Goal: Task Accomplishment & Management: Use online tool/utility

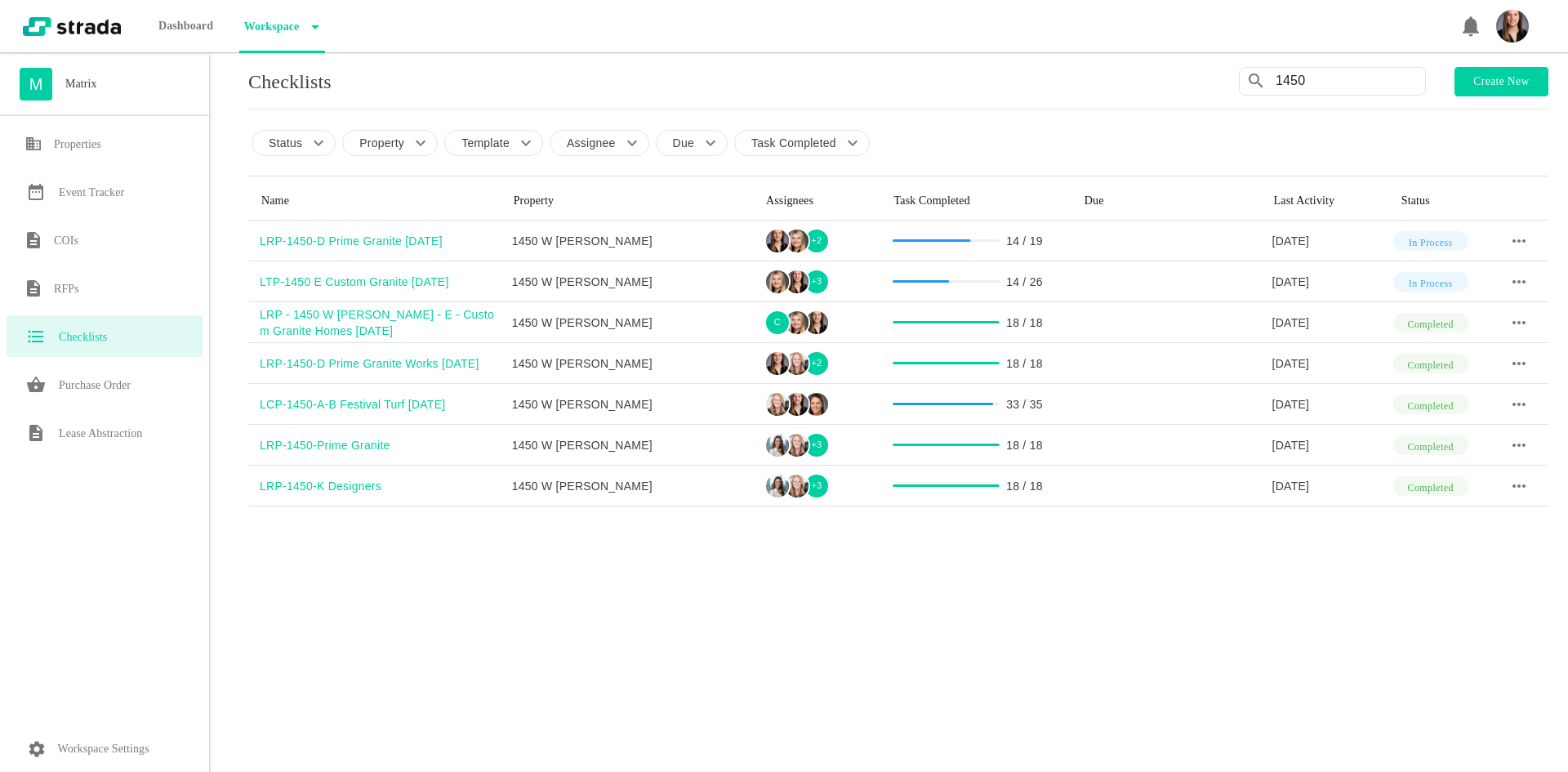
drag, startPoint x: 1315, startPoint y: 72, endPoint x: 1238, endPoint y: 58, distance: 78.3
click at [1242, 68] on div "1450" at bounding box center [1332, 81] width 187 height 28
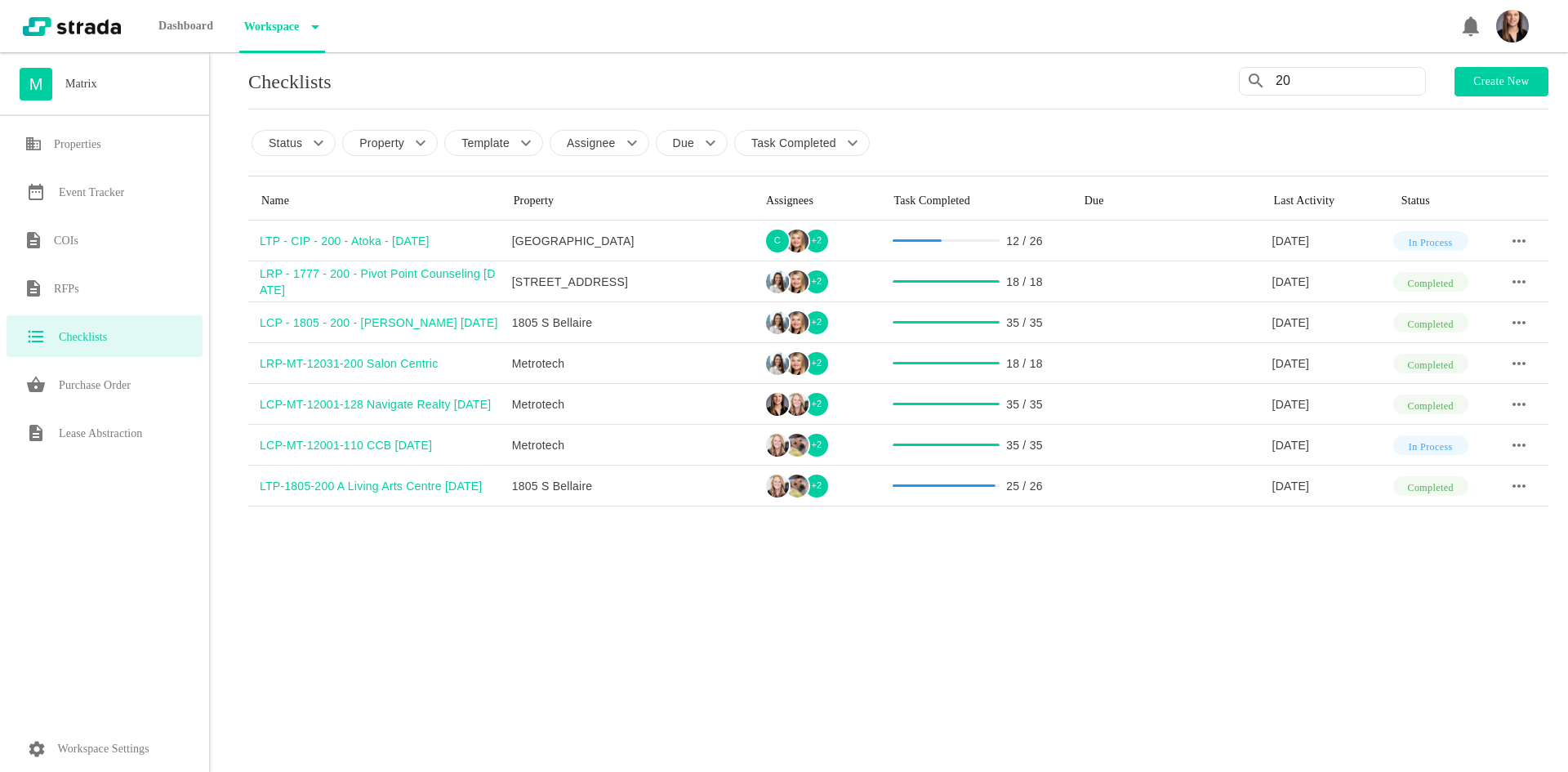
type input "2"
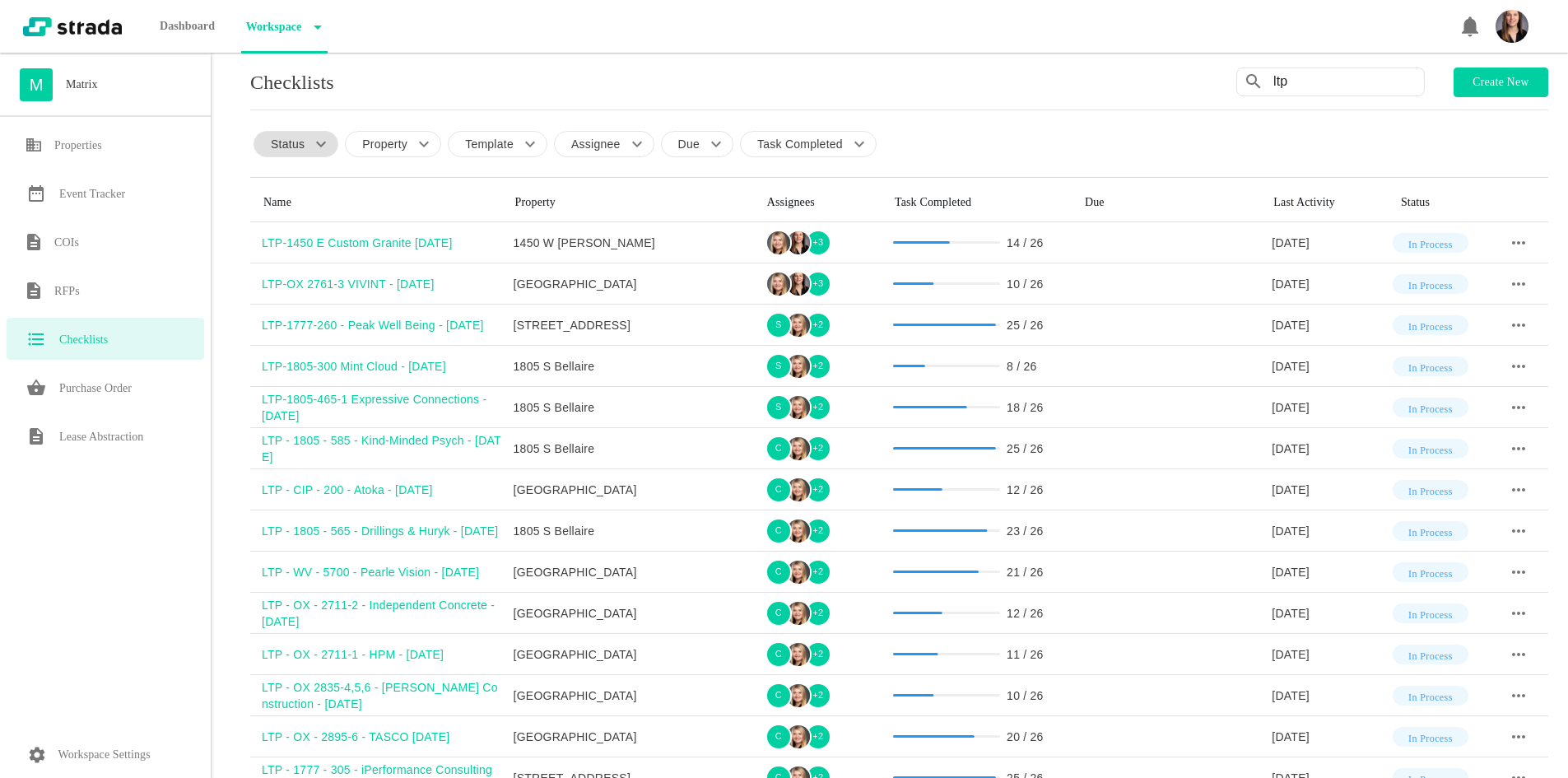
type input "ltp"
click at [312, 151] on icon at bounding box center [321, 144] width 20 height 20
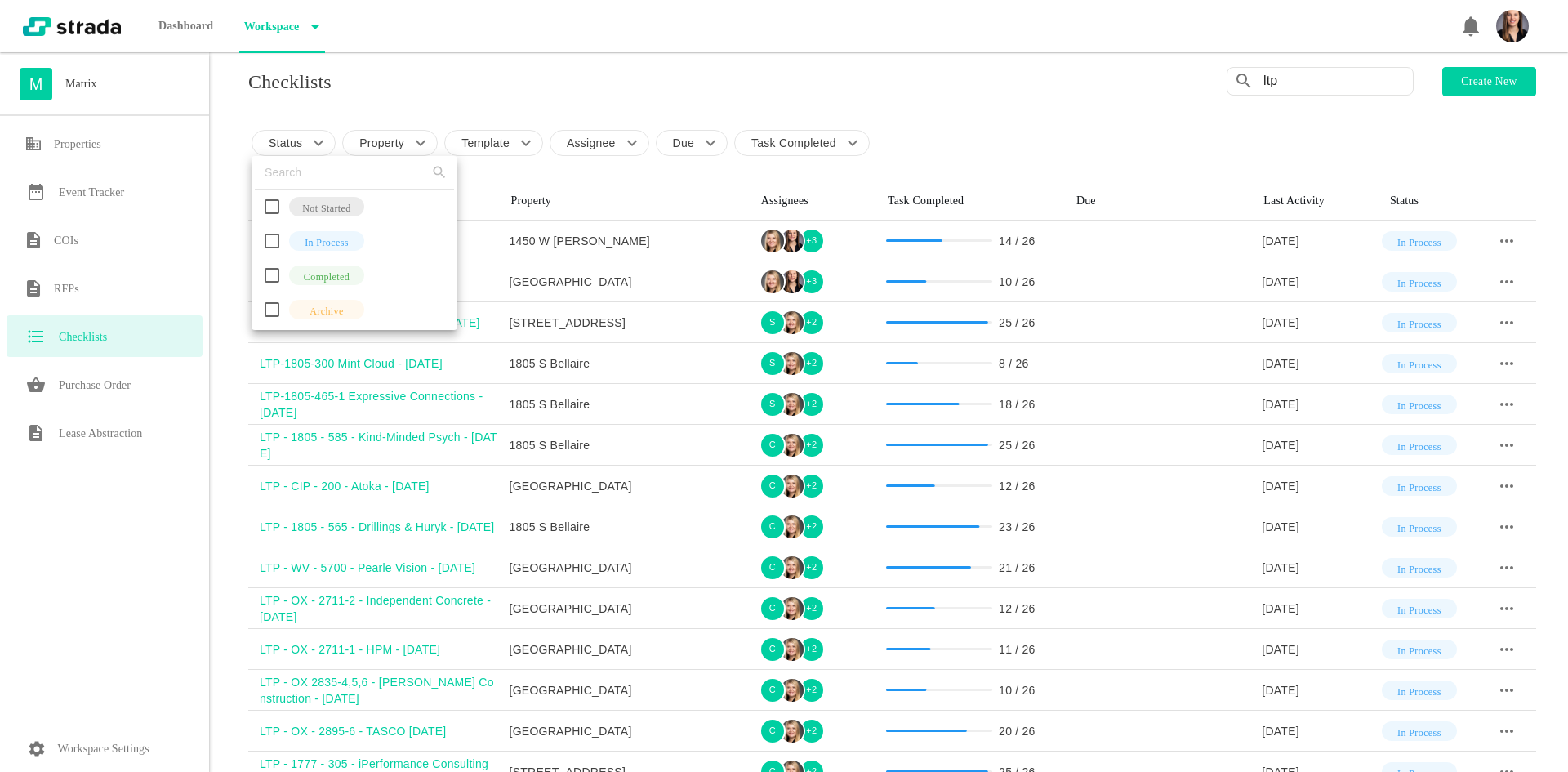
click at [271, 237] on input "checkbox" at bounding box center [272, 241] width 35 height 35
checkbox input "true"
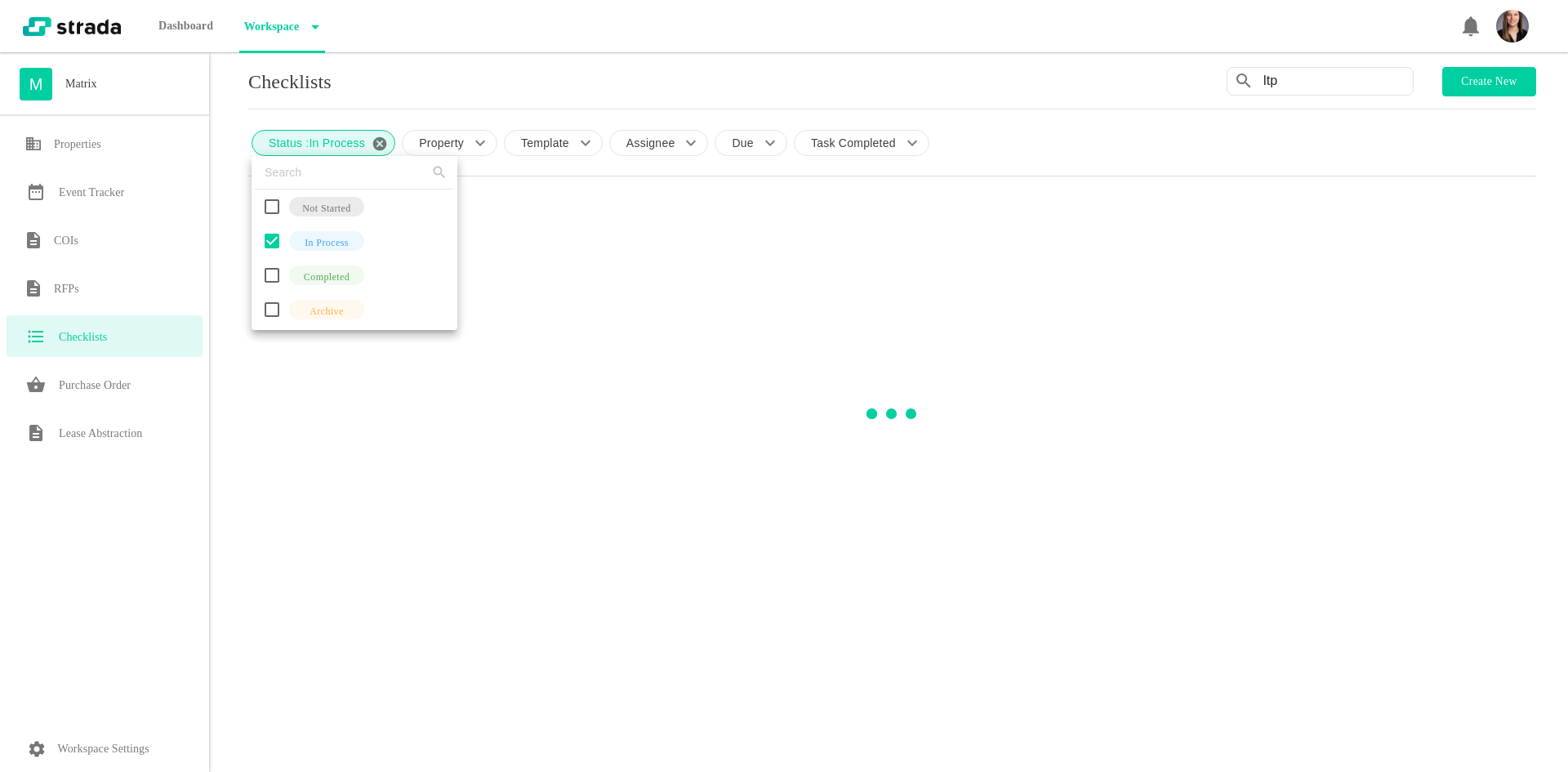
click at [234, 219] on div at bounding box center [784, 386] width 1568 height 772
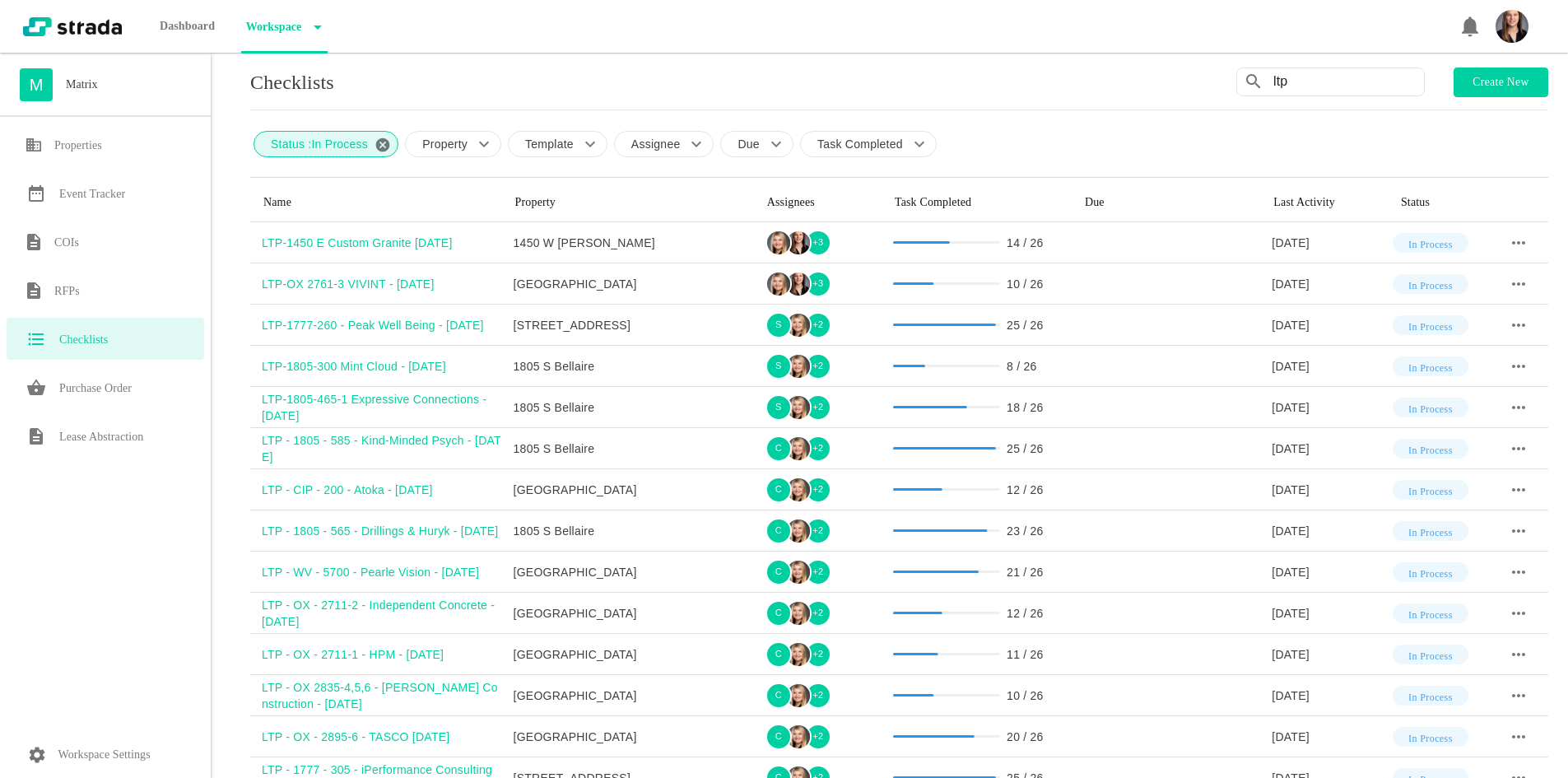
drag, startPoint x: 1303, startPoint y: 79, endPoint x: 1223, endPoint y: 77, distance: 80.0
click at [1223, 77] on div "Checklists ltp Create new" at bounding box center [899, 82] width 1298 height 29
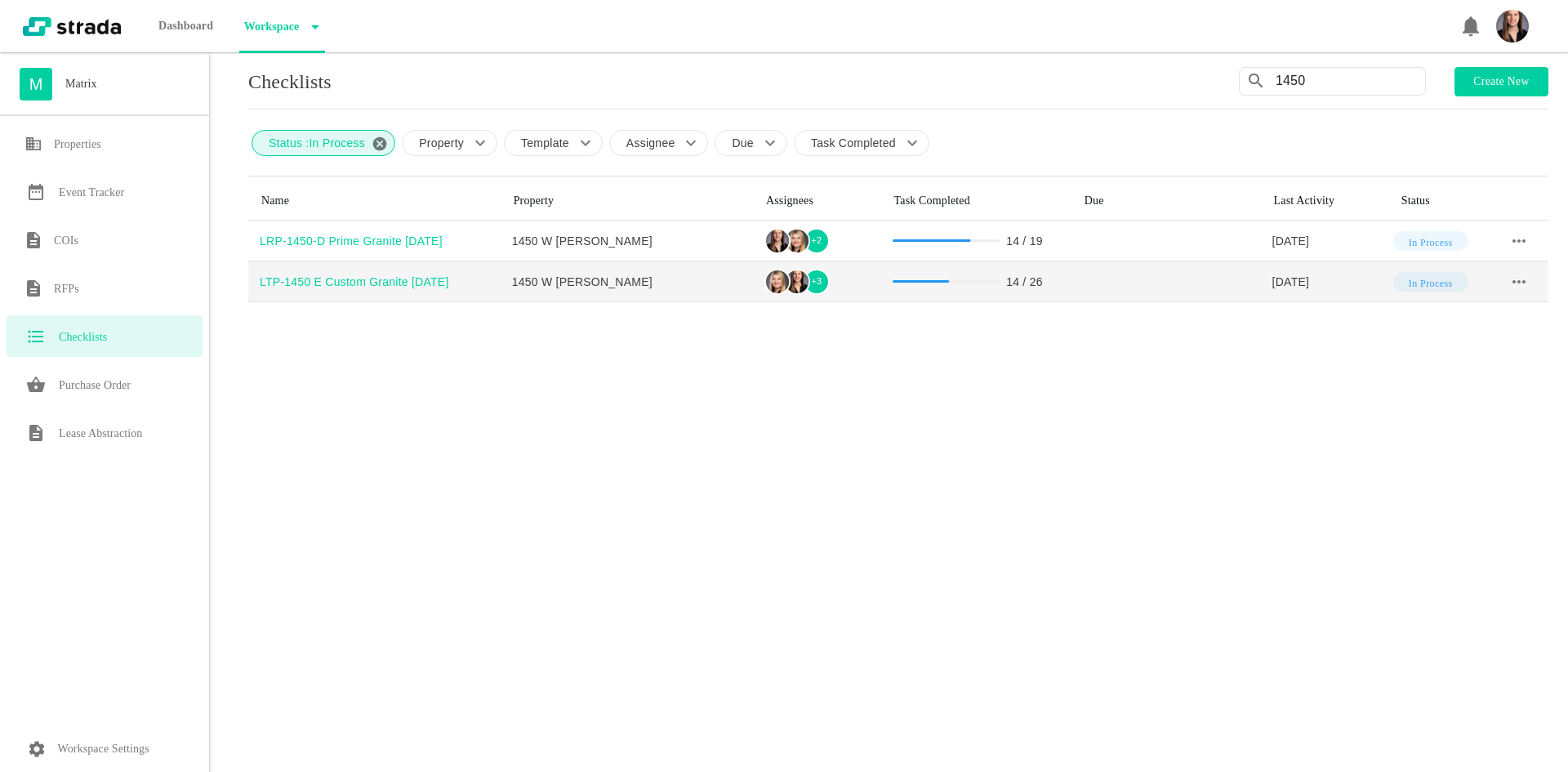
type input "1450"
click at [398, 278] on div "LTP-1450 E Custom Granite [DATE]" at bounding box center [380, 282] width 241 height 16
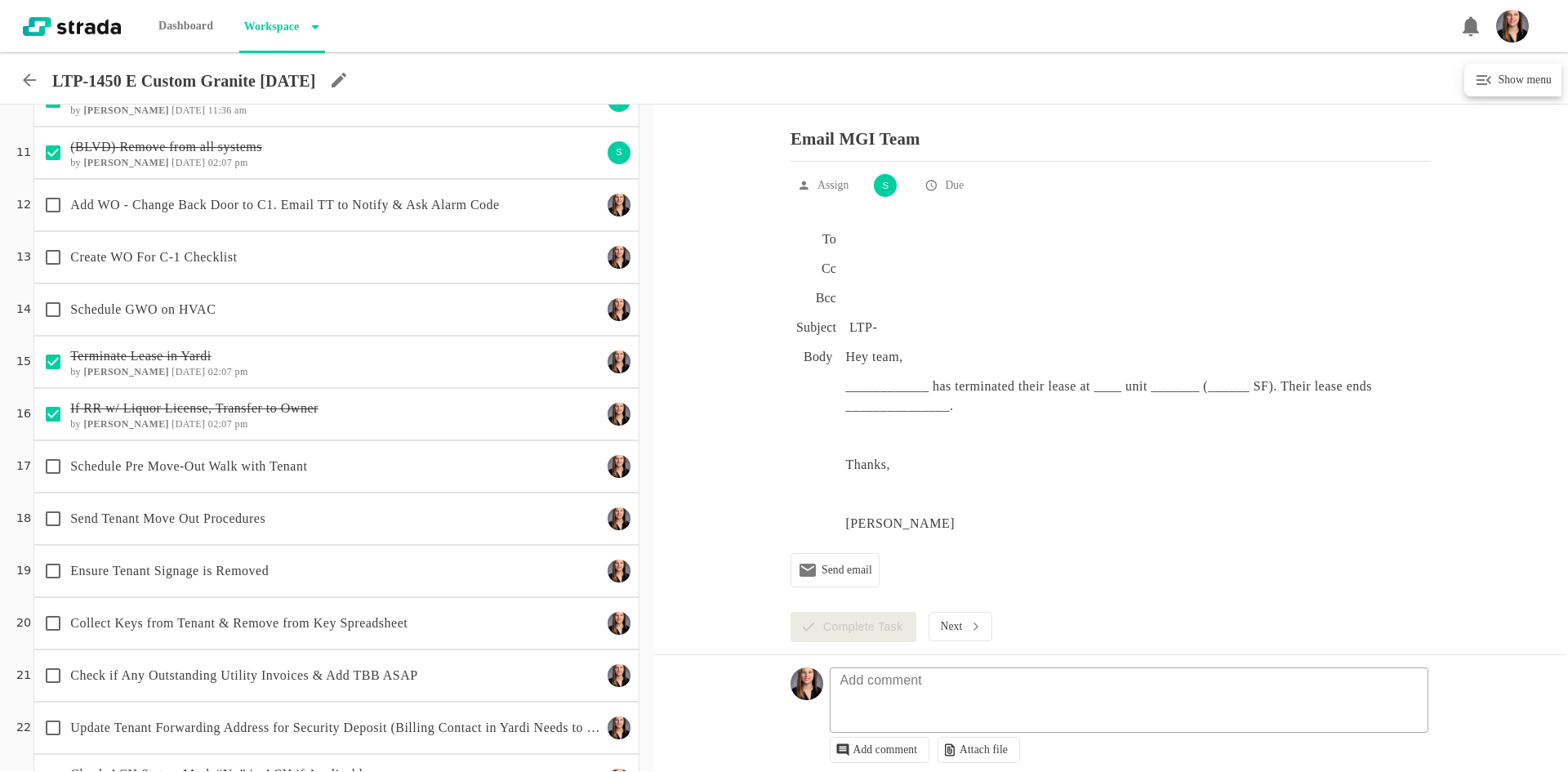
scroll to position [490, 0]
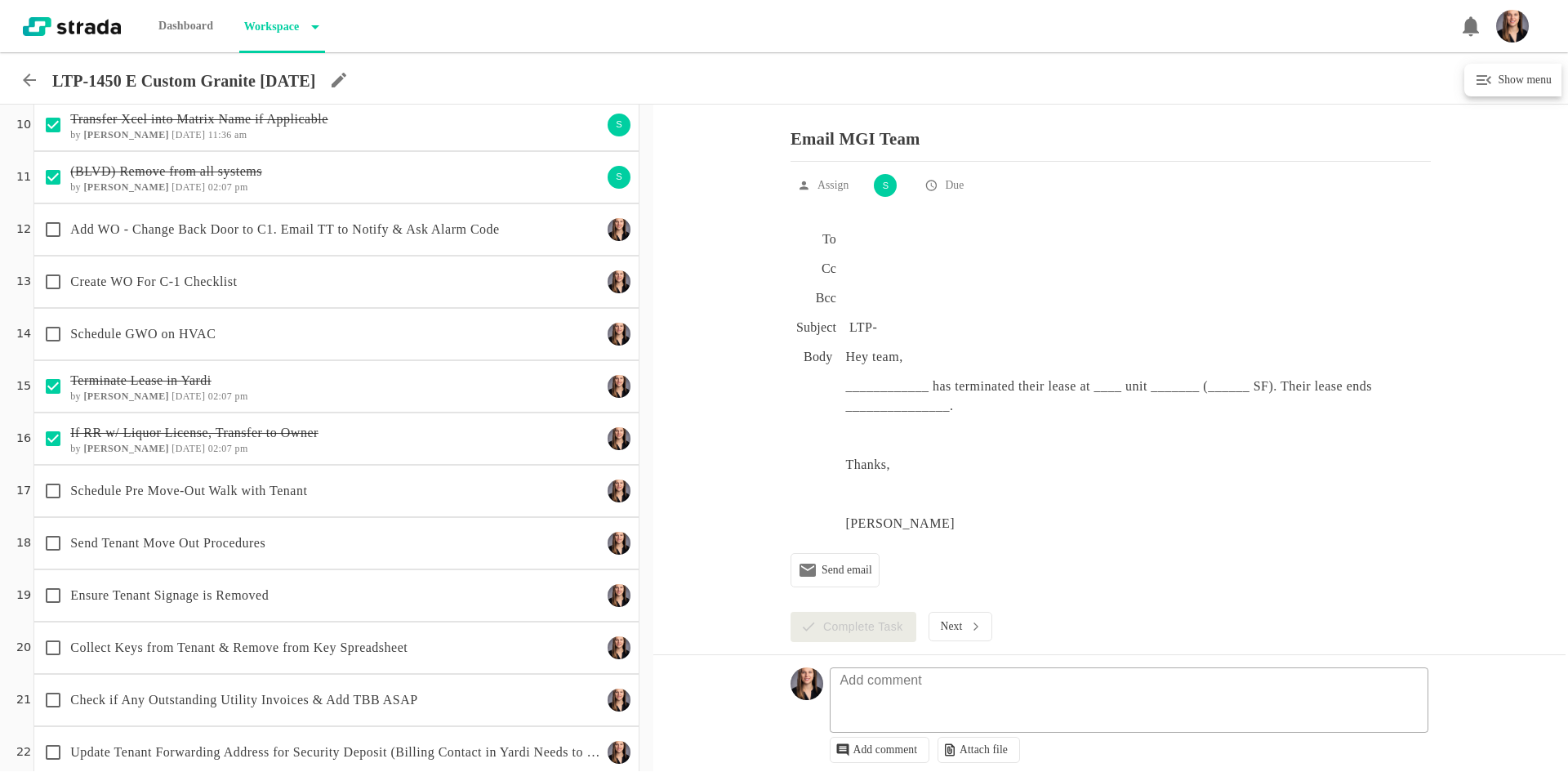
click at [379, 283] on p "Create WO For C-1 Checklist" at bounding box center [336, 282] width 531 height 19
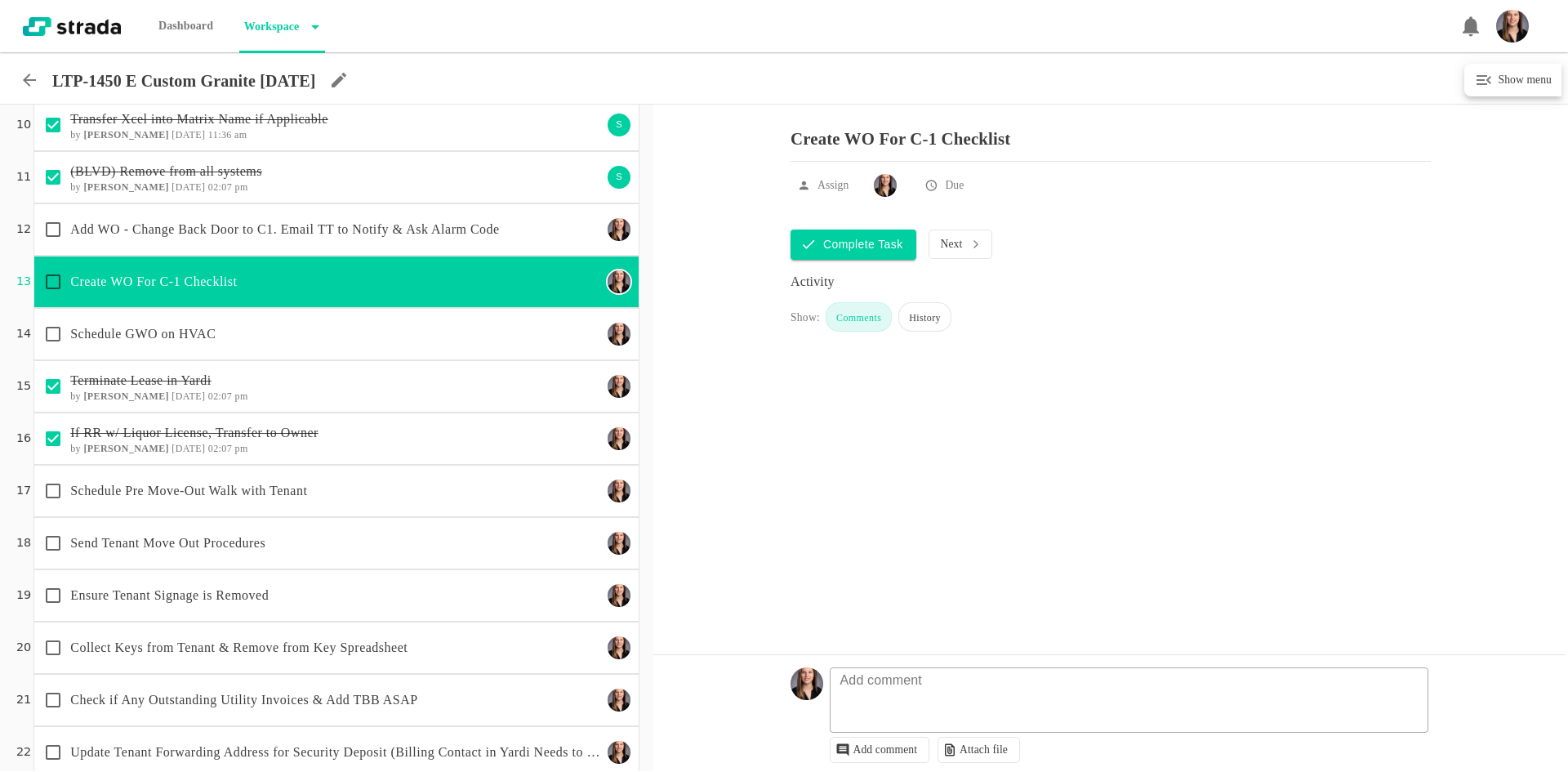
click at [345, 582] on div "Ensure Tenant Signage is Removed" at bounding box center [319, 595] width 566 height 35
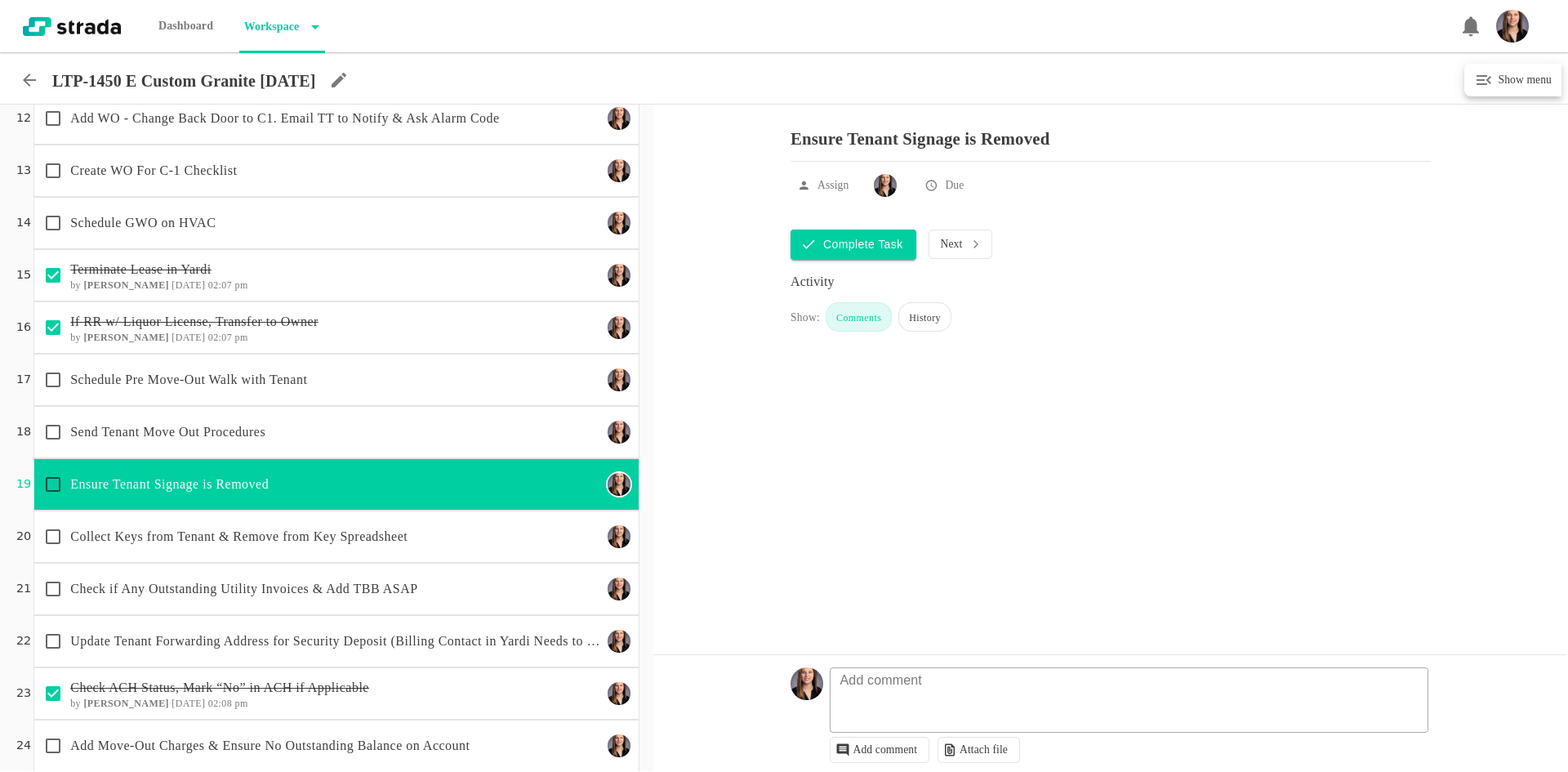
scroll to position [721, 0]
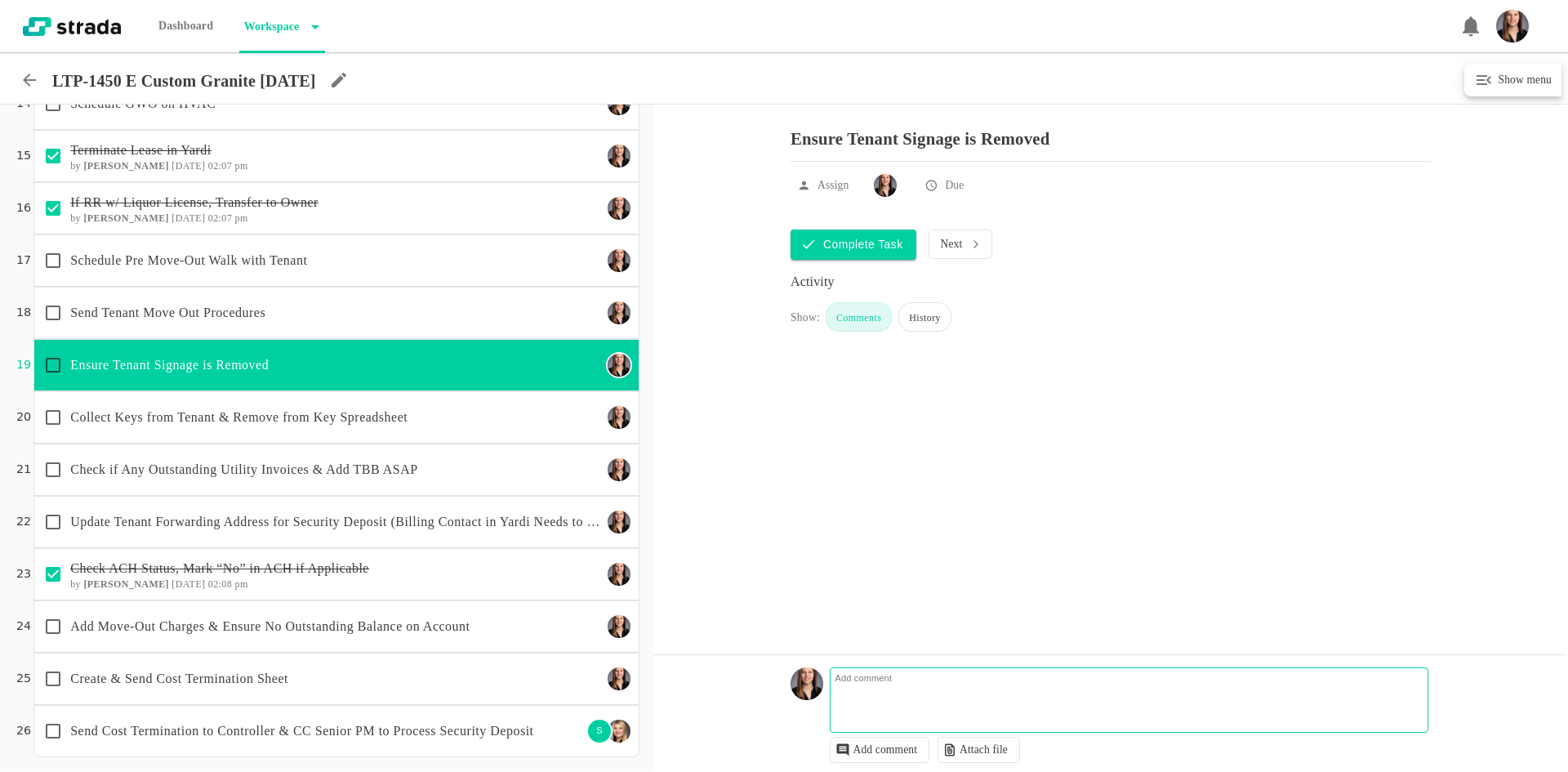
click at [971, 695] on textarea at bounding box center [1132, 707] width 598 height 47
type textarea "emailed asking tt to remove sign 8/28"
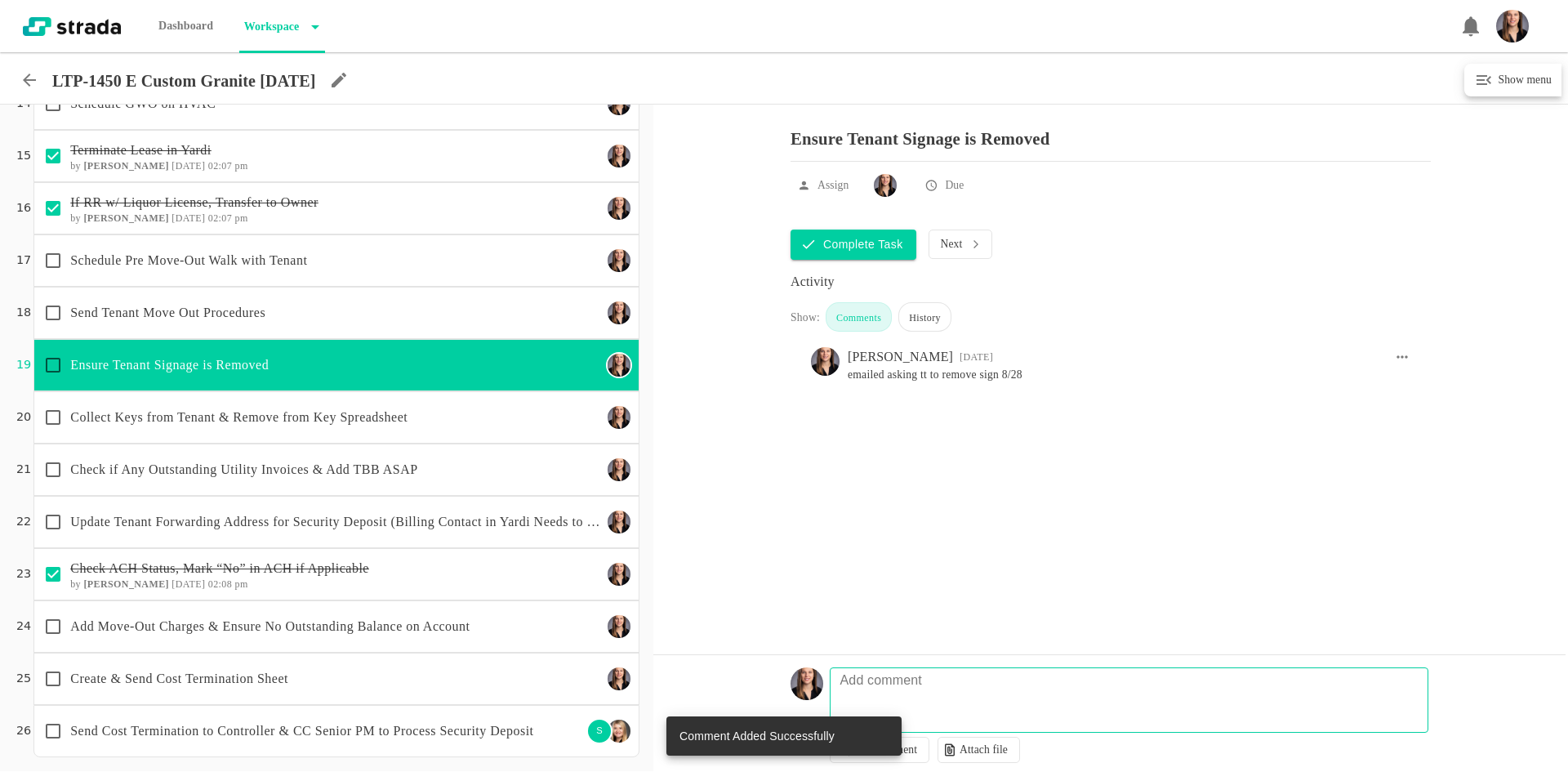
click at [338, 624] on p "Add Move-Out Charges & Ensure No Outstanding Balance on Account" at bounding box center [336, 626] width 531 height 19
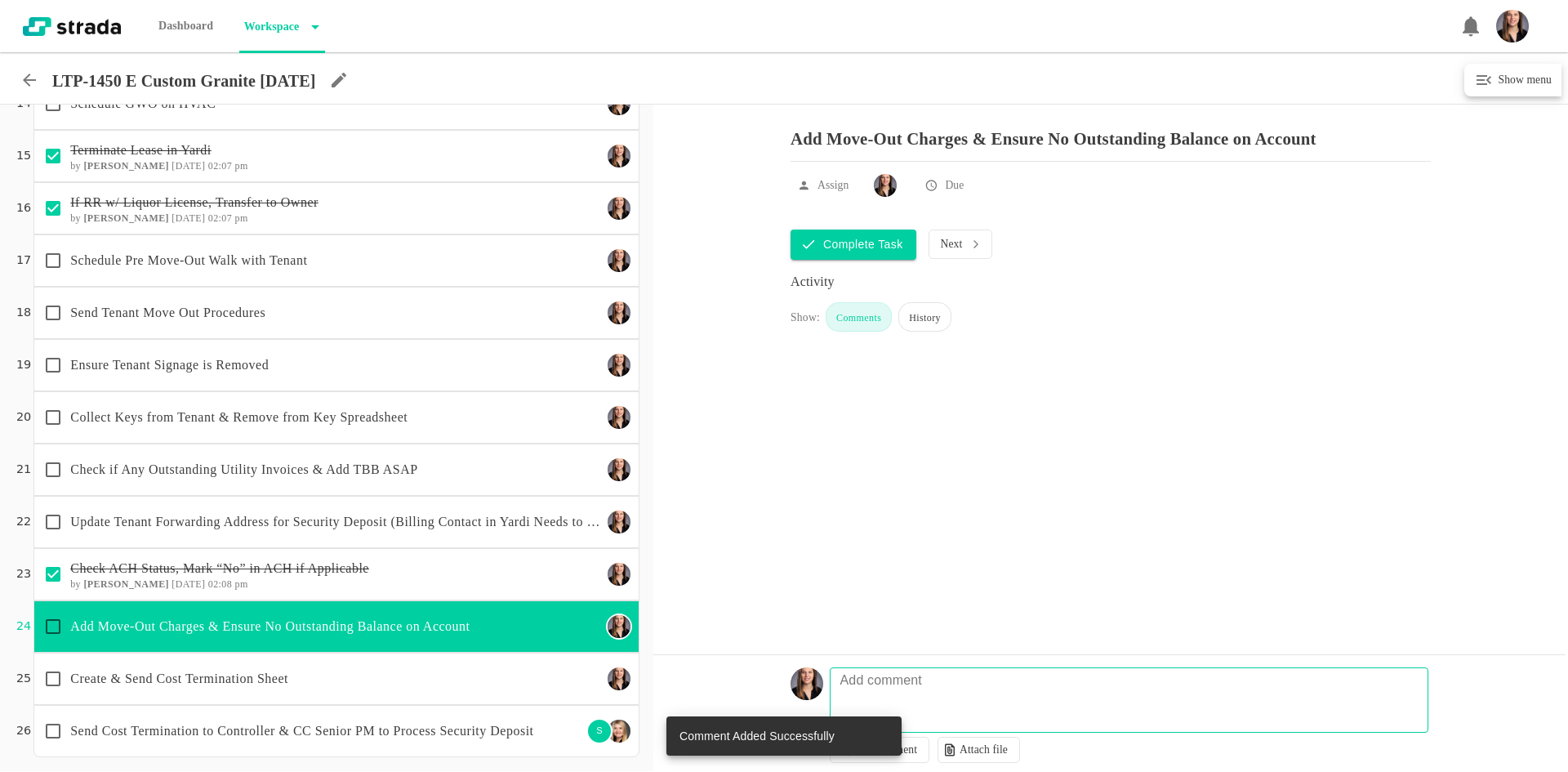
click at [318, 477] on p "Check if Any Outstanding Utility Invoices & Add TBB ASAP" at bounding box center [336, 469] width 531 height 19
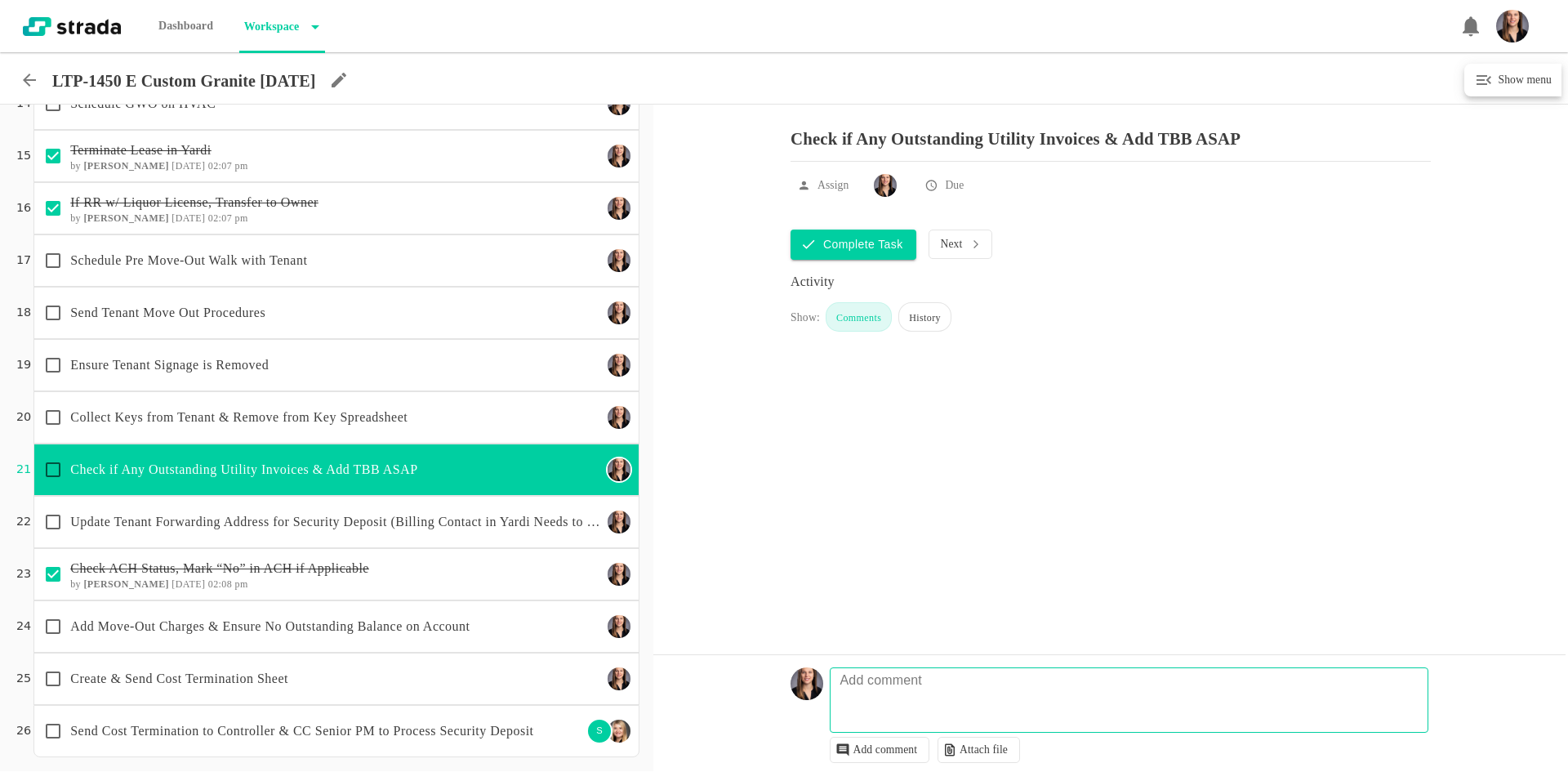
click at [47, 470] on input "checkbox" at bounding box center [53, 469] width 35 height 35
checkbox input "true"
click at [978, 694] on textarea at bounding box center [1132, 707] width 598 height 47
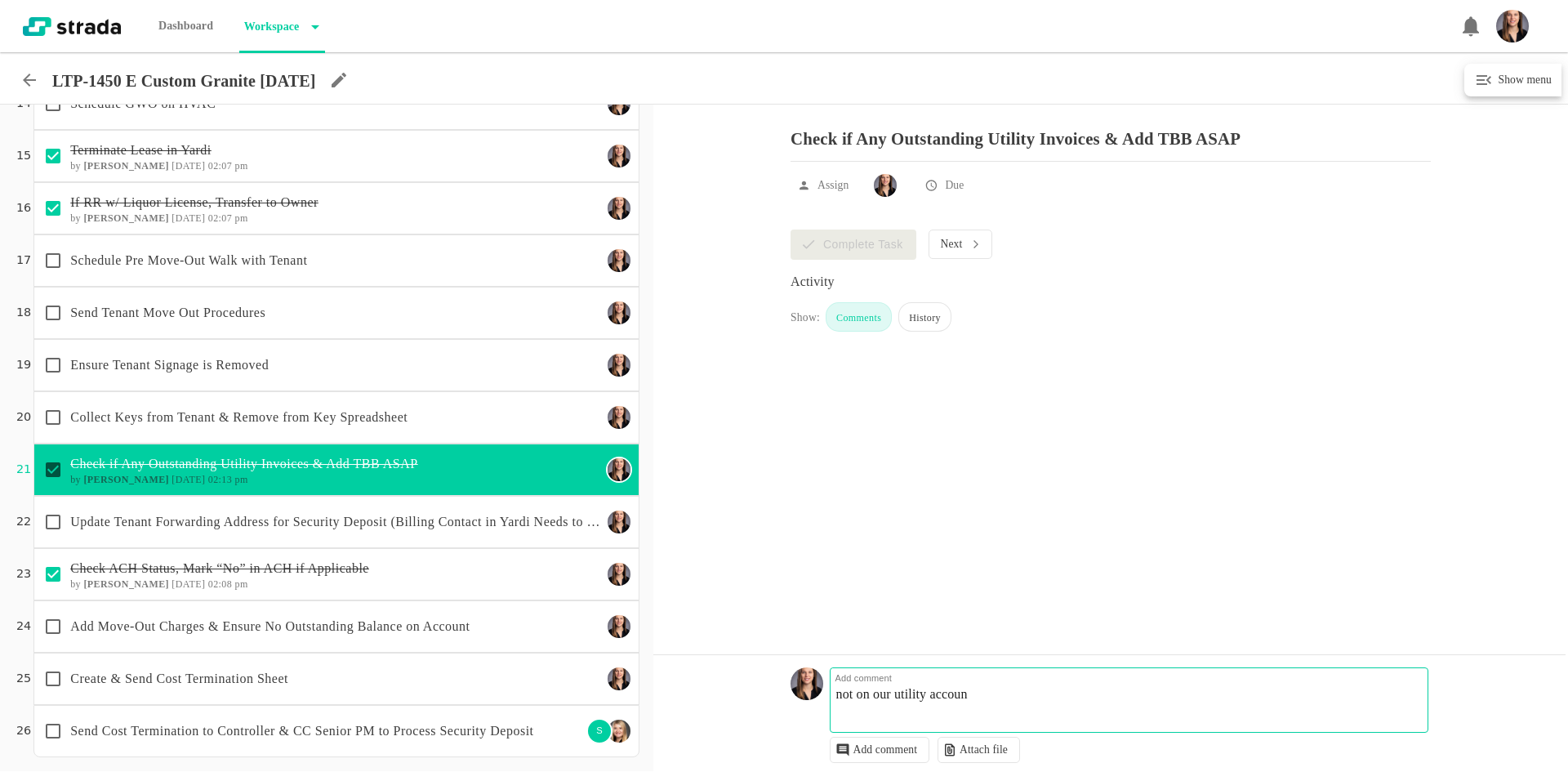
type textarea "not on our utility account"
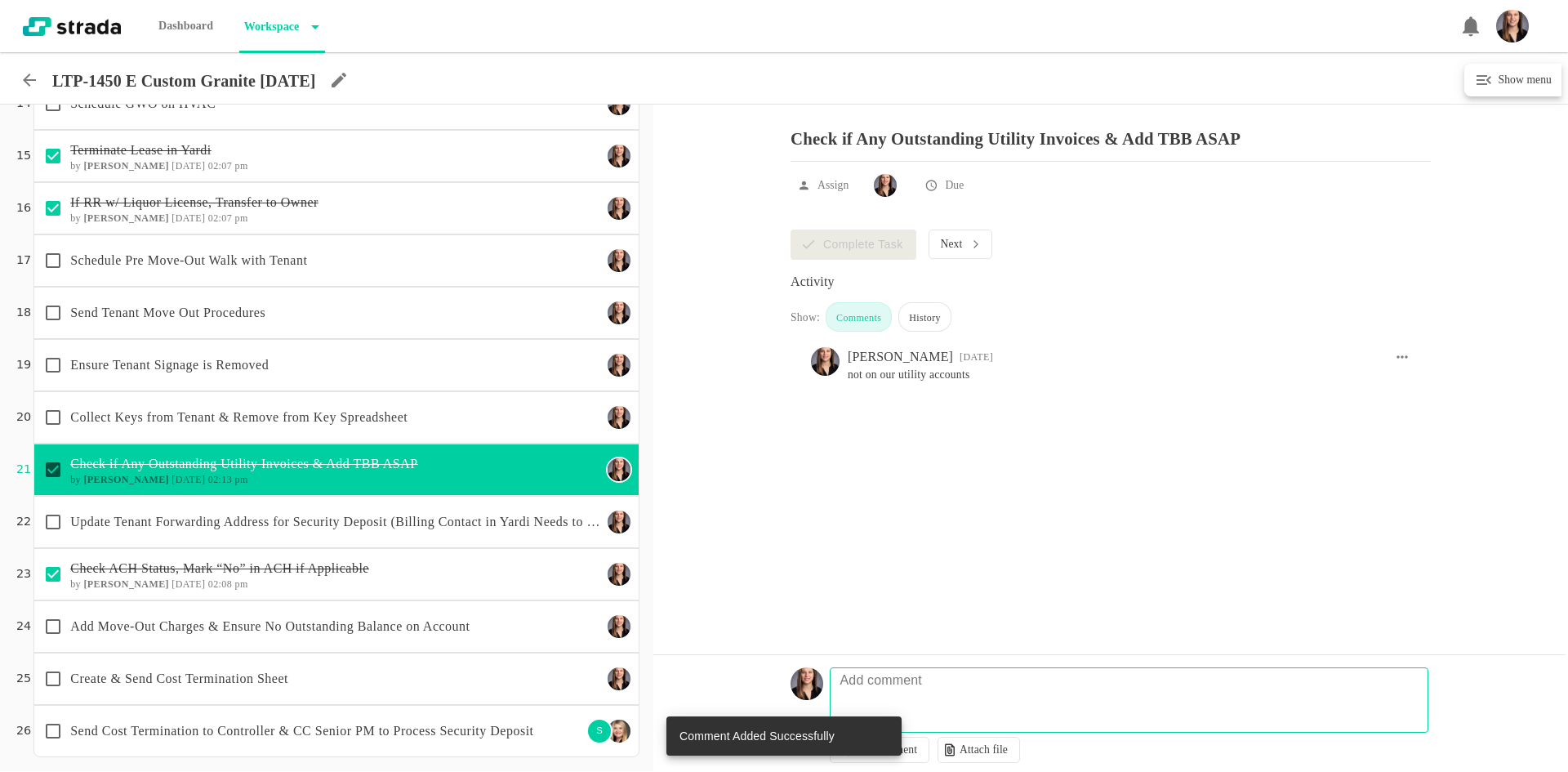
drag, startPoint x: 401, startPoint y: 282, endPoint x: 359, endPoint y: 290, distance: 42.8
click at [398, 276] on div "Schedule Pre Move-Out Walk with Tenant" at bounding box center [336, 260] width 606 height 52
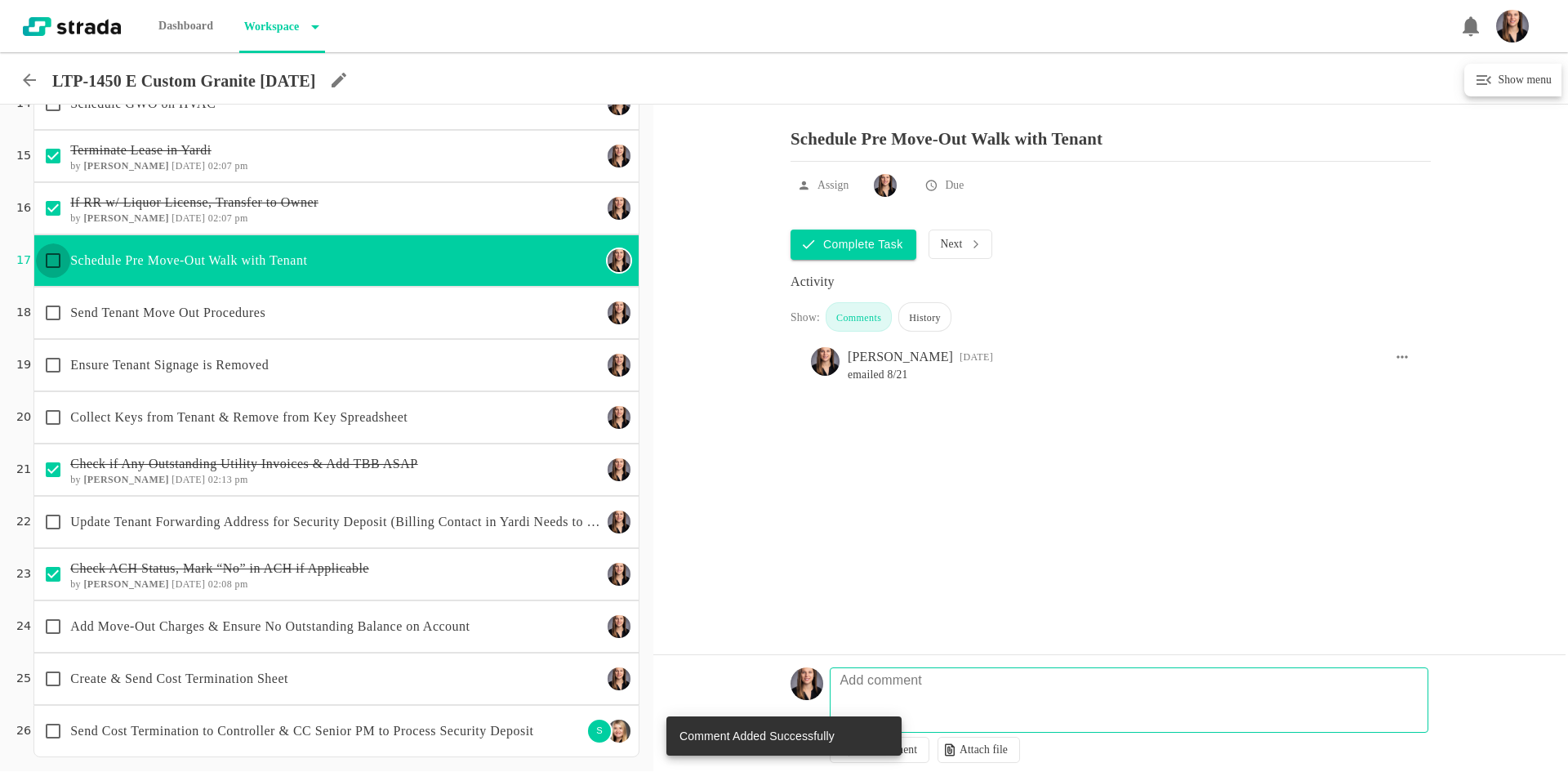
click at [55, 258] on input "checkbox" at bounding box center [53, 260] width 35 height 35
checkbox input "true"
click at [968, 701] on textarea at bounding box center [1132, 707] width 598 height 47
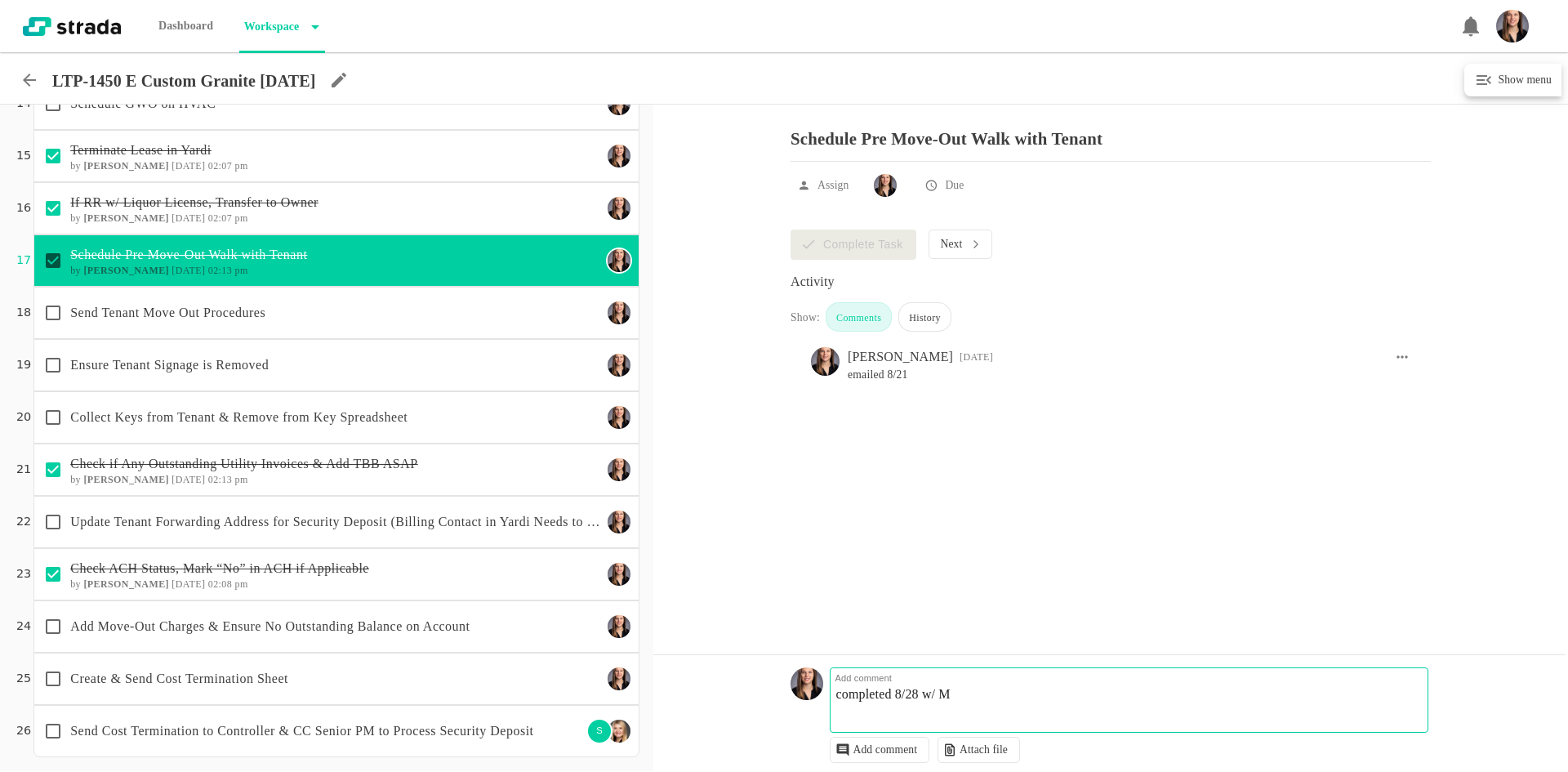
type textarea "completed 8/28 w/ MK"
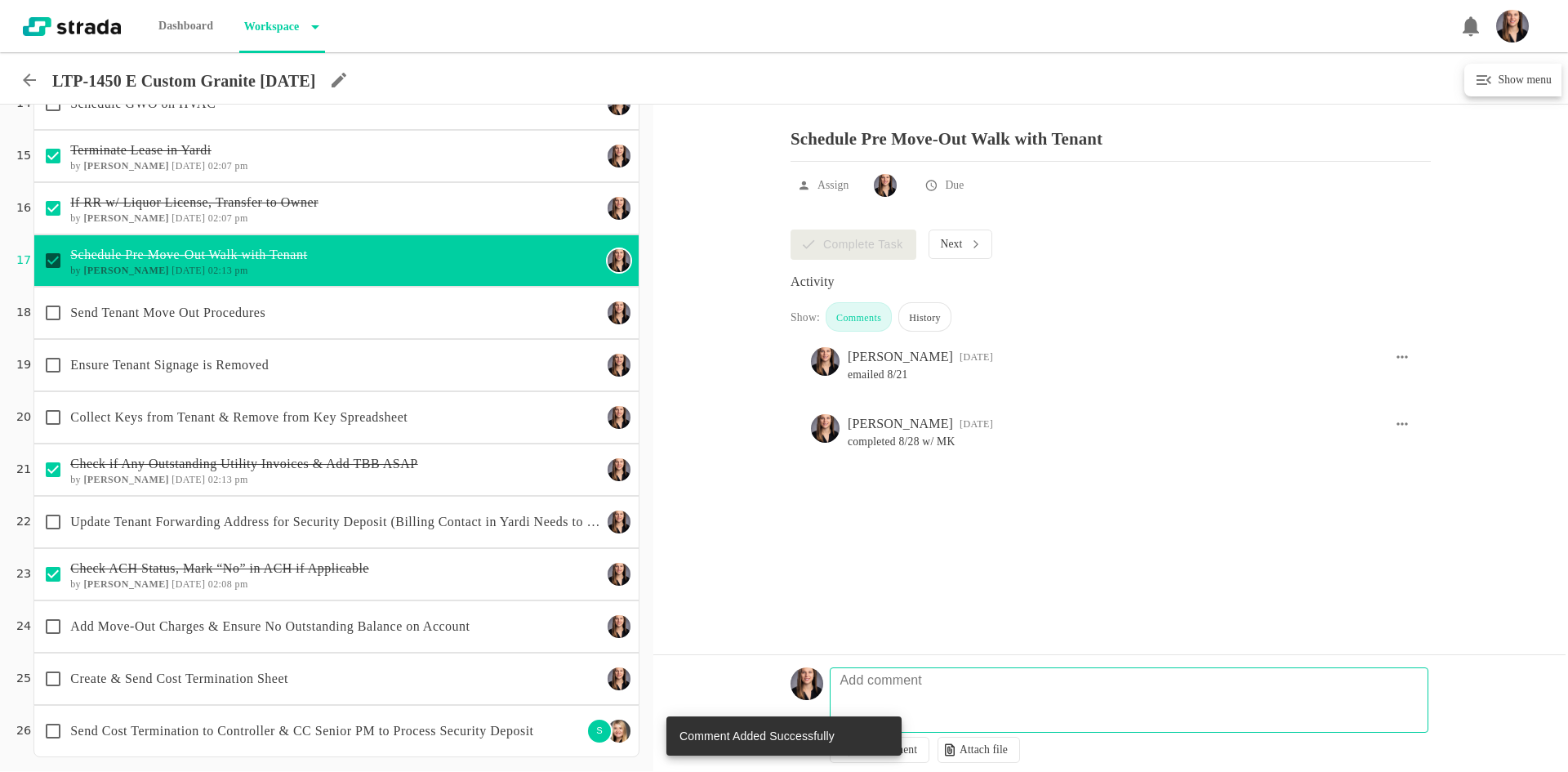
click at [396, 323] on div "Send Tenant Move Out Procedures" at bounding box center [319, 313] width 566 height 35
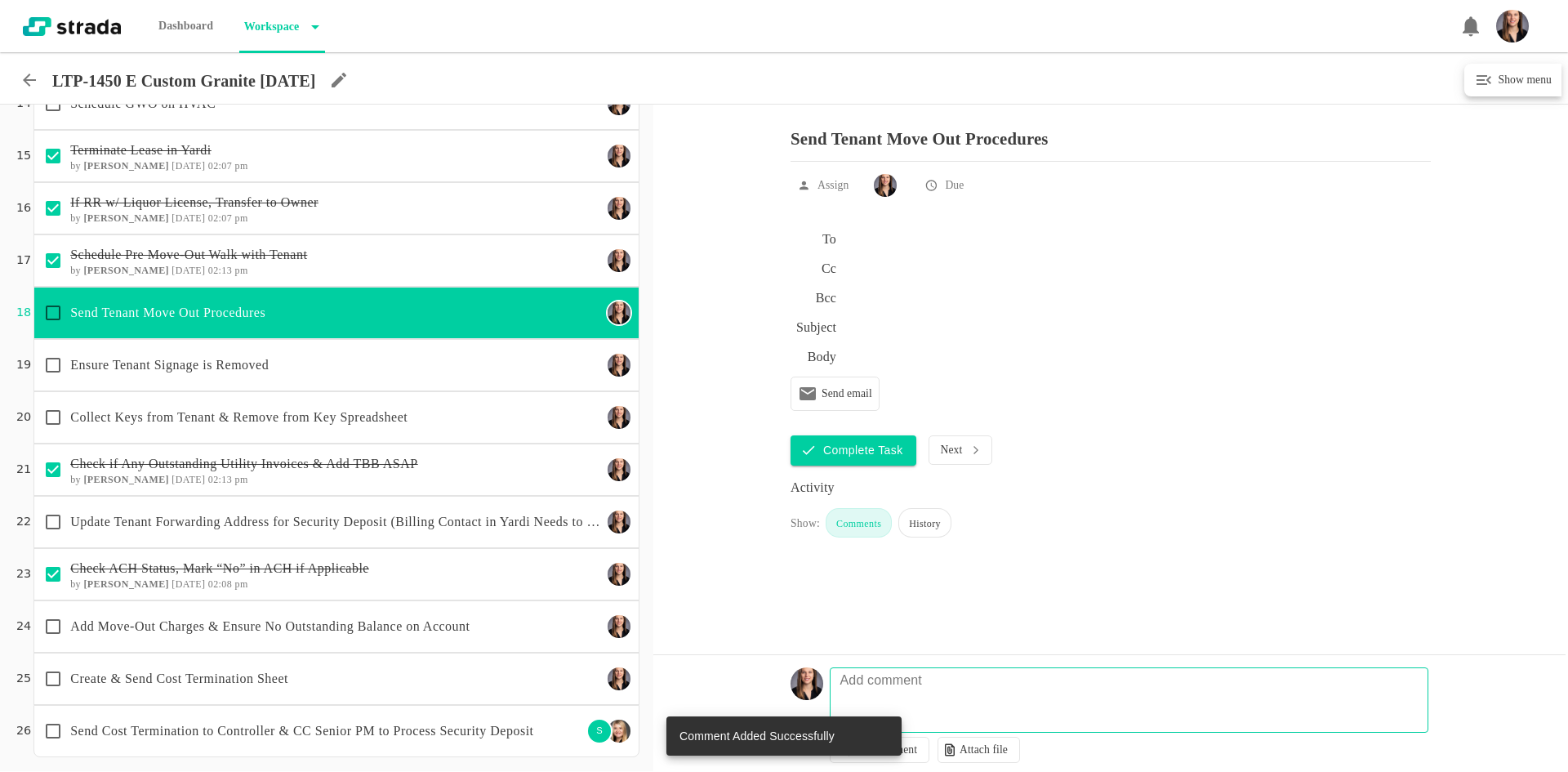
click at [42, 313] on input "checkbox" at bounding box center [53, 313] width 35 height 35
checkbox input "true"
click at [209, 524] on p "Update Tenant Forwarding Address for Security Deposit (Billing Contact in Yardi…" at bounding box center [336, 521] width 531 height 19
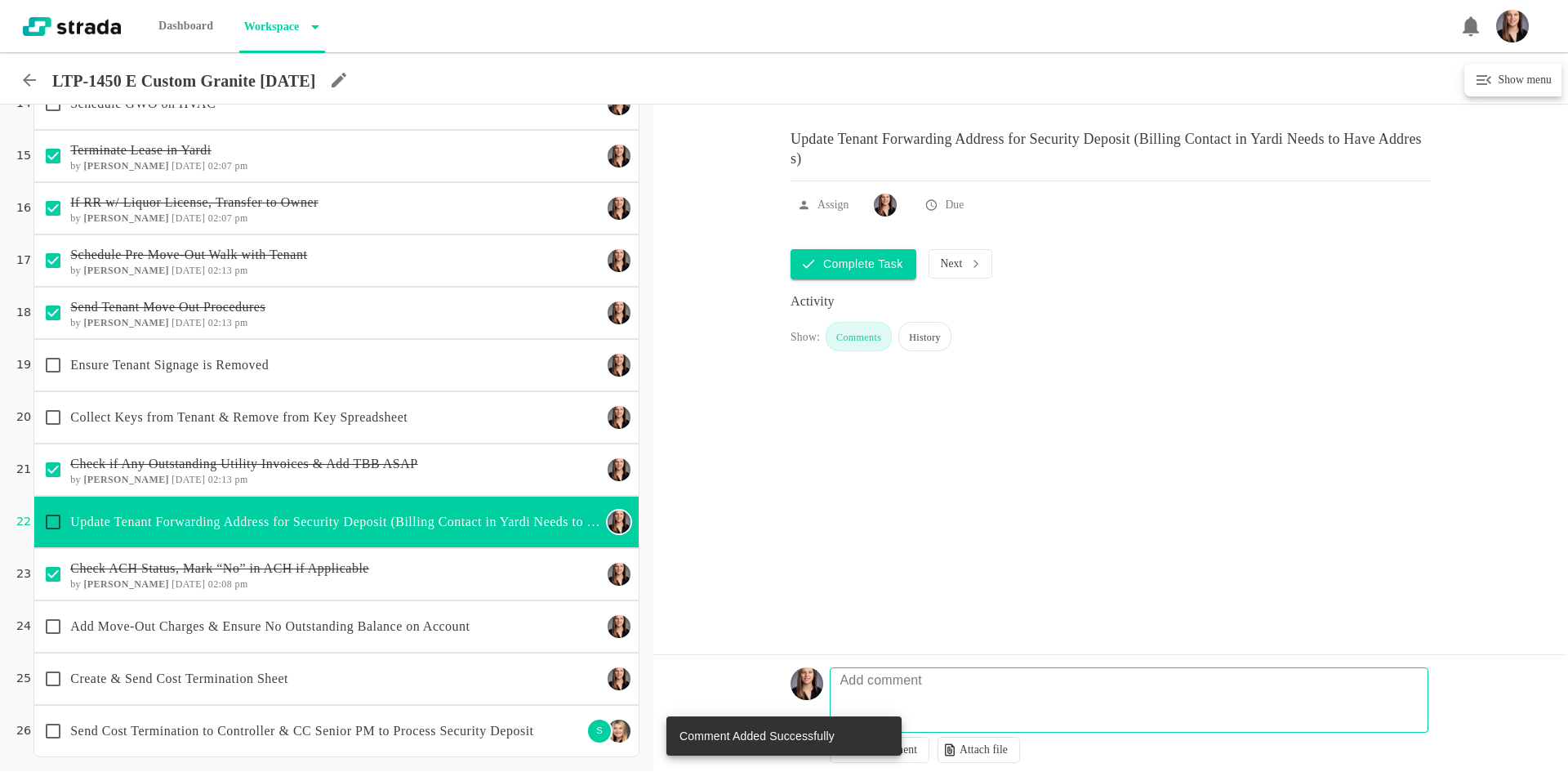
click at [920, 697] on textarea at bounding box center [1132, 707] width 598 height 47
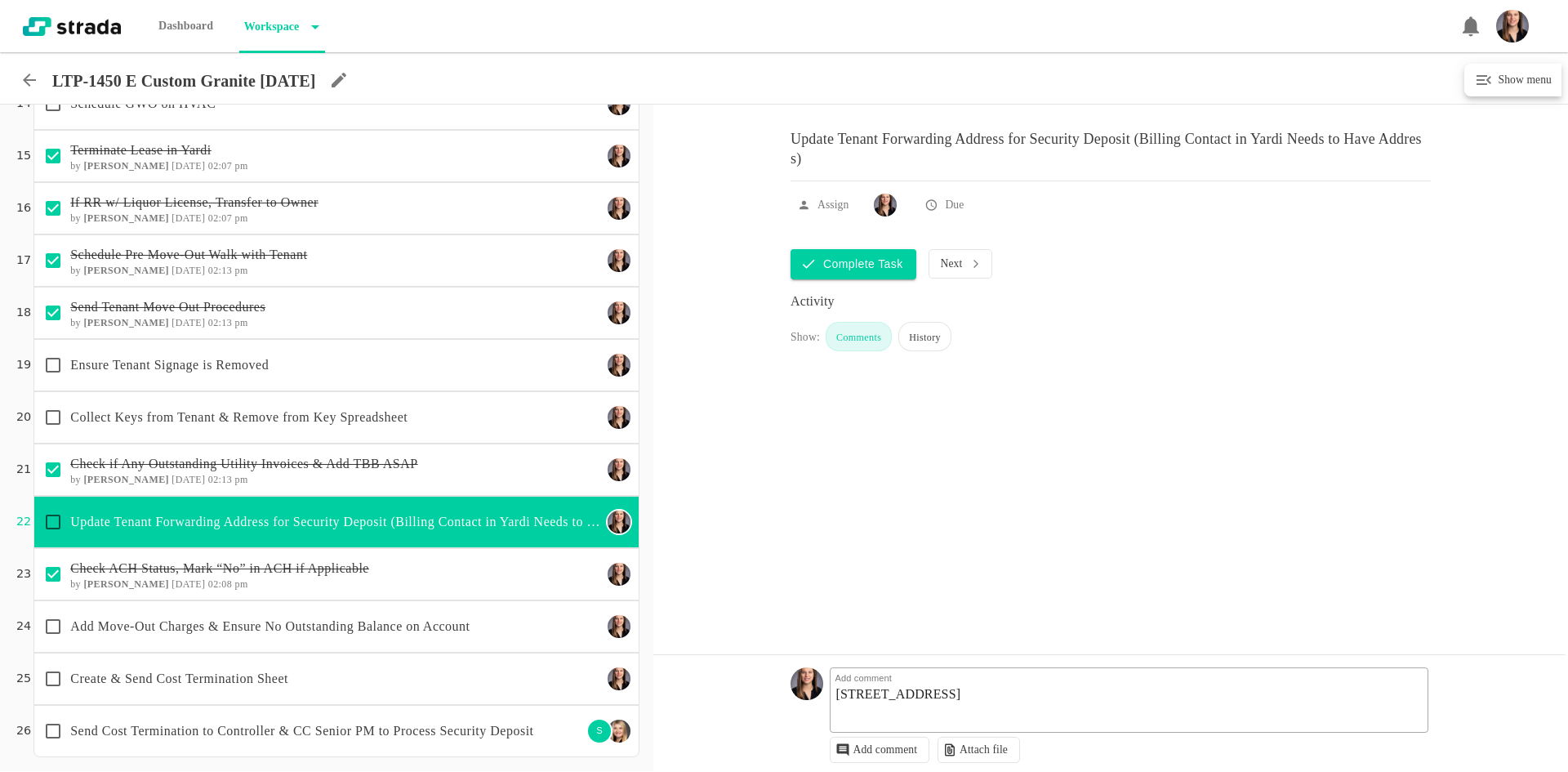
type textarea "[STREET_ADDRESS]"
drag, startPoint x: 960, startPoint y: 693, endPoint x: 826, endPoint y: 689, distance: 134.1
click at [826, 689] on div "Add comment [STREET_ADDRESS][GEOGRAPHIC_DATA][STREET_ADDRESS] Add comment Attac…" at bounding box center [1109, 714] width 638 height 112
drag, startPoint x: 1004, startPoint y: 696, endPoint x: 969, endPoint y: 694, distance: 35.1
click at [969, 694] on textarea "[STREET_ADDRESS]" at bounding box center [1132, 707] width 598 height 47
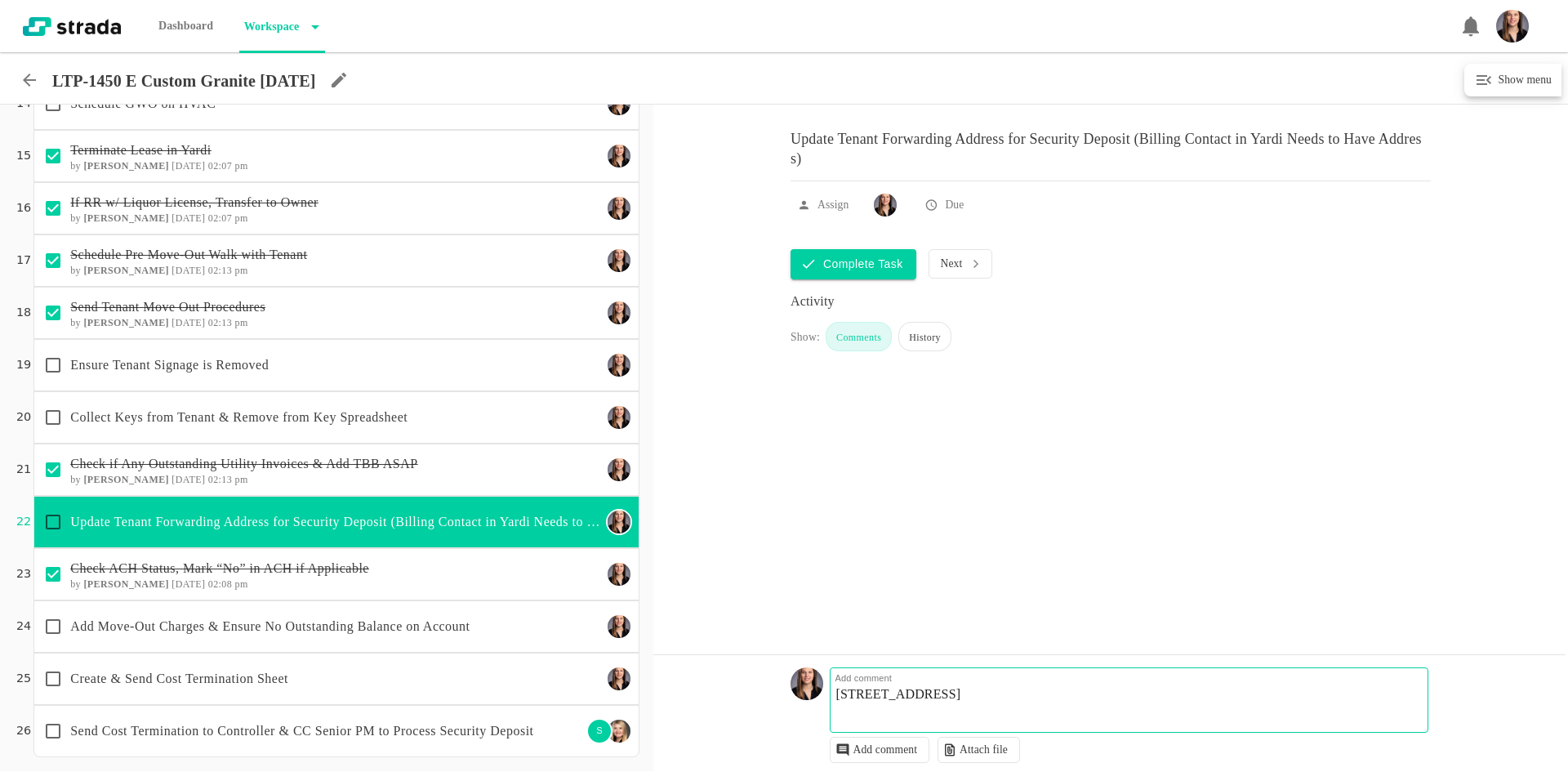
click at [1143, 688] on p "Add comment" at bounding box center [1071, 677] width 478 height 19
click at [1147, 710] on textarea "[STREET_ADDRESS]" at bounding box center [1132, 707] width 598 height 47
